Goal: Information Seeking & Learning: Find contact information

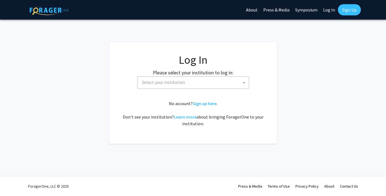
select select
click at [214, 84] on span "Select your institution" at bounding box center [194, 82] width 109 height 11
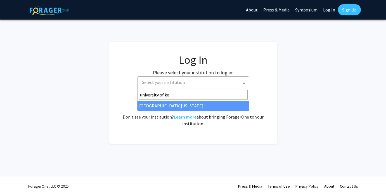
type input "university of ke"
select select "13"
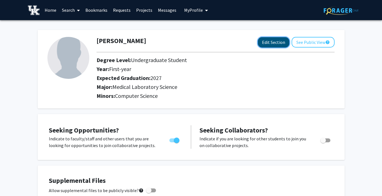
click at [266, 41] on button "Edit Section" at bounding box center [274, 42] width 32 height 10
select select "first-year"
select select "2027"
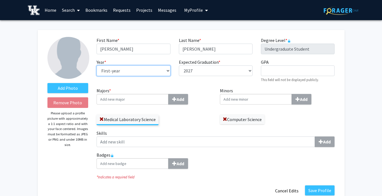
click at [128, 69] on select "--- First-year Sophomore Junior Senior Postbaccalaureate Certificate" at bounding box center [134, 70] width 74 height 11
select select "sophomore"
click at [97, 65] on select "--- First-year Sophomore Junior Senior Postbaccalaureate Certificate" at bounding box center [134, 70] width 74 height 11
click at [204, 99] on div "Add" at bounding box center [154, 99] width 115 height 11
click at [169, 99] on input "Majors * Add" at bounding box center [133, 99] width 72 height 11
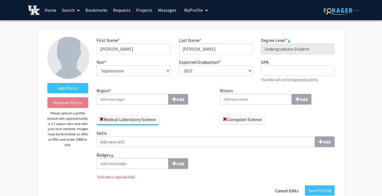
click at [266, 92] on label "Minors Add" at bounding box center [277, 95] width 115 height 17
click at [266, 94] on input "Minors Add" at bounding box center [256, 99] width 72 height 11
click at [261, 97] on input "Minors Add" at bounding box center [256, 99] width 72 height 11
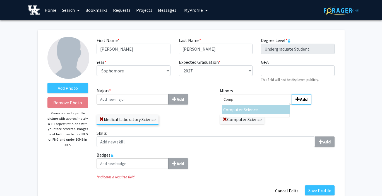
type input "Comp"
click at [261, 115] on div "Comp uter Science" at bounding box center [255, 110] width 66 height 11
click at [261, 104] on input "Comp" at bounding box center [256, 99] width 72 height 11
click at [261, 115] on div "Comp uter Science" at bounding box center [255, 110] width 66 height 11
click at [261, 104] on input "Comp" at bounding box center [256, 99] width 72 height 11
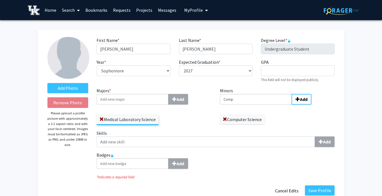
click at [199, 113] on div "Medical Laboratory Science" at bounding box center [154, 117] width 115 height 16
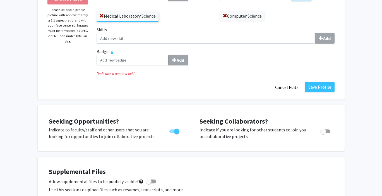
scroll to position [112, 0]
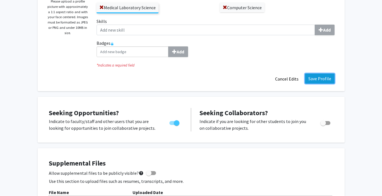
click at [316, 82] on button "Save Profile" at bounding box center [320, 78] width 30 height 10
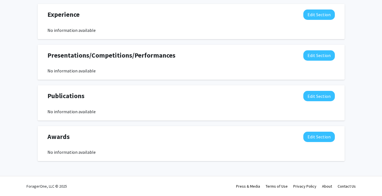
scroll to position [0, 0]
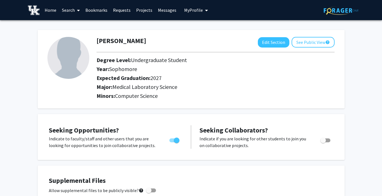
click at [46, 10] on link "Home" at bounding box center [50, 10] width 17 height 20
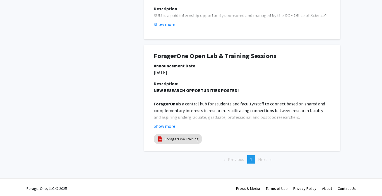
scroll to position [348, 0]
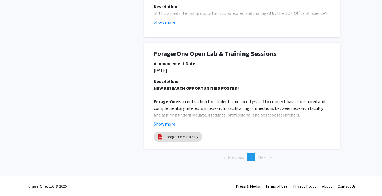
click at [266, 159] on span "Next page" at bounding box center [262, 157] width 9 height 6
drag, startPoint x: 244, startPoint y: 153, endPoint x: 238, endPoint y: 148, distance: 7.7
click at [158, 125] on button "Show more" at bounding box center [165, 123] width 22 height 7
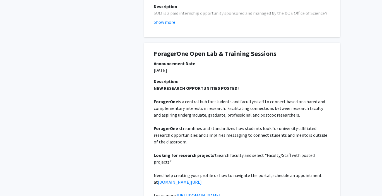
click at [264, 84] on div "Description:" at bounding box center [242, 81] width 177 height 7
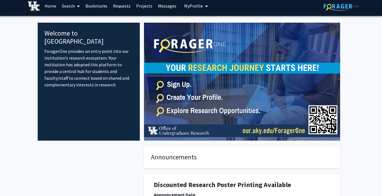
scroll to position [0, 0]
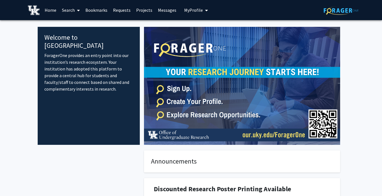
click at [147, 9] on link "Projects" at bounding box center [144, 10] width 22 height 20
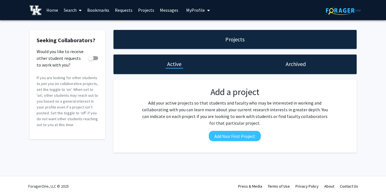
click at [70, 13] on link "Search" at bounding box center [72, 10] width 23 height 20
click at [75, 24] on span "Faculty/Staff" at bounding box center [81, 25] width 41 height 11
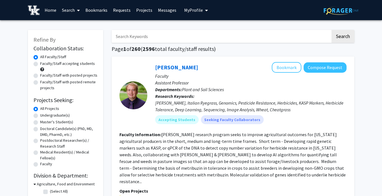
click at [40, 64] on label "Faculty/Staff accepting students" at bounding box center [67, 64] width 55 height 6
click at [40, 64] on input "Faculty/Staff accepting students" at bounding box center [42, 63] width 4 height 4
radio input "true"
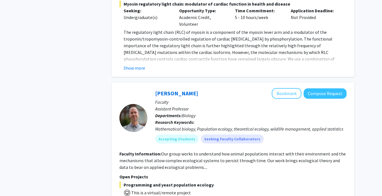
scroll to position [2880, 0]
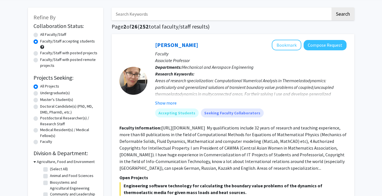
scroll to position [34, 0]
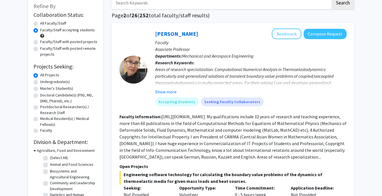
click at [61, 83] on label "Undergraduate(s)" at bounding box center [55, 82] width 30 height 6
click at [44, 82] on input "Undergraduate(s)" at bounding box center [42, 81] width 4 height 4
radio input "true"
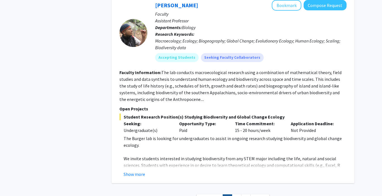
scroll to position [2707, 0]
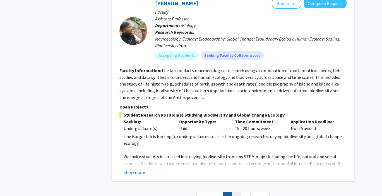
click at [238, 192] on link "2" at bounding box center [236, 197] width 9 height 10
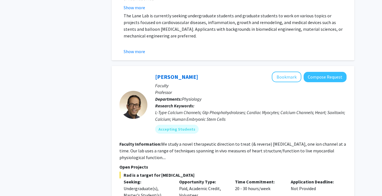
scroll to position [1831, 0]
